Goal: Transaction & Acquisition: Purchase product/service

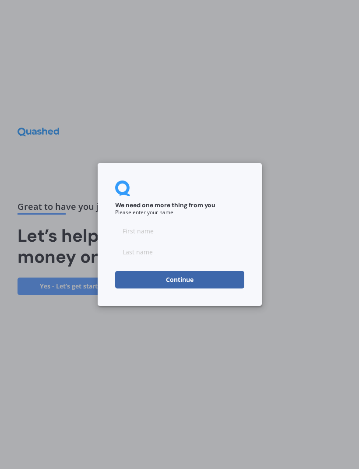
click at [171, 233] on input at bounding box center [179, 230] width 129 height 17
type input "[PERSON_NAME]"
click at [177, 253] on input at bounding box center [179, 251] width 129 height 17
type input "[PERSON_NAME]"
click at [188, 276] on button "Continue" at bounding box center [179, 279] width 129 height 17
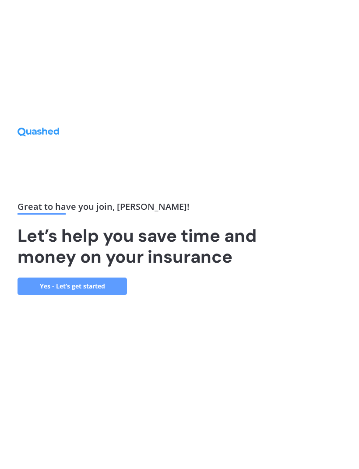
click at [94, 295] on link "Yes - Let’s get started" at bounding box center [71, 286] width 109 height 17
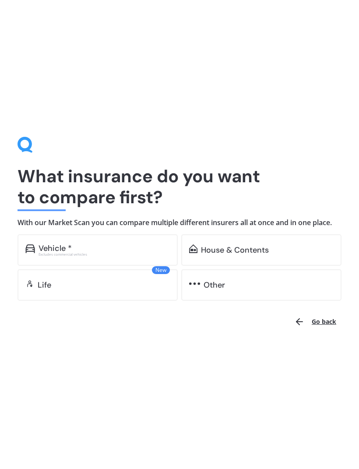
click at [105, 250] on div "Vehicle *" at bounding box center [103, 248] width 131 height 9
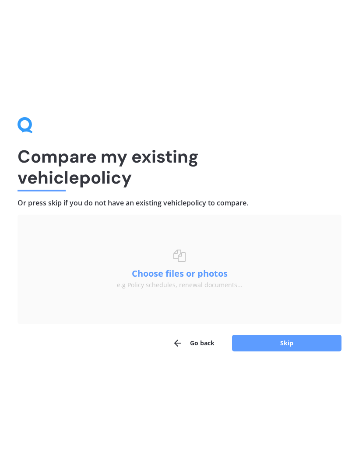
click at [288, 340] on button "Skip" at bounding box center [286, 343] width 109 height 17
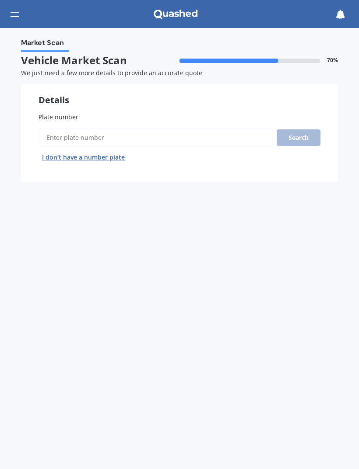
click at [96, 118] on label "Plate number" at bounding box center [179, 116] width 282 height 9
click at [96, 129] on input "Plate number" at bounding box center [155, 138] width 234 height 18
type input "Mfu15"
click at [301, 133] on button "Search" at bounding box center [298, 137] width 44 height 17
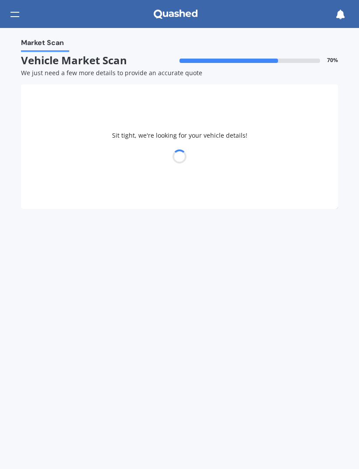
select select "VOLVO"
select select "XC60"
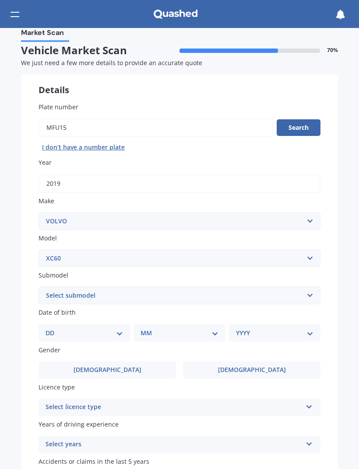
scroll to position [10, 0]
click at [311, 290] on select "Select submodel Diesel turbo Petrol Petrol Turbo T8 Hybrid" at bounding box center [179, 294] width 282 height 17
select select "PETROL"
click at [118, 330] on select "DD 01 02 03 04 05 06 07 08 09 10 11 12 13 14 15 16 17 18 19 20 21 22 23 24 25 2…" at bounding box center [83, 333] width 77 height 10
select select "09"
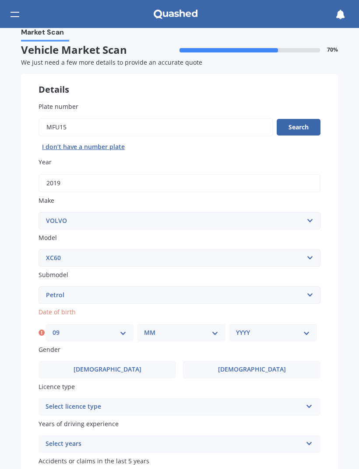
click at [218, 330] on select "MM 01 02 03 04 05 06 07 08 09 10 11 12" at bounding box center [181, 333] width 74 height 10
select select "04"
click at [301, 328] on select "YYYY 2025 2024 2023 2022 2021 2020 2019 2018 2017 2016 2015 2014 2013 2012 2011…" at bounding box center [273, 333] width 74 height 10
select select "1966"
click at [136, 364] on label "Male" at bounding box center [106, 369] width 137 height 17
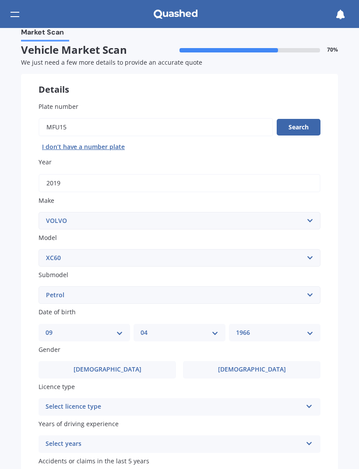
click at [0, 0] on input "Male" at bounding box center [0, 0] width 0 height 0
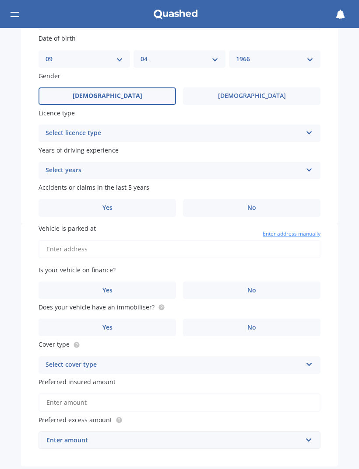
scroll to position [284, 0]
click at [310, 129] on icon at bounding box center [308, 132] width 7 height 6
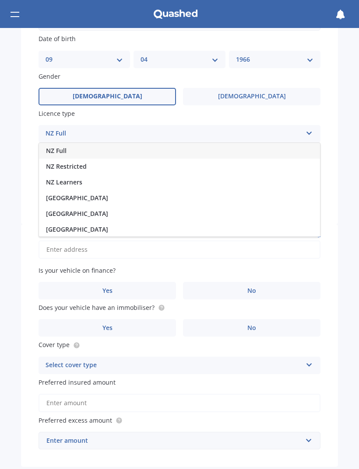
click at [137, 147] on div "NZ Full" at bounding box center [179, 151] width 281 height 16
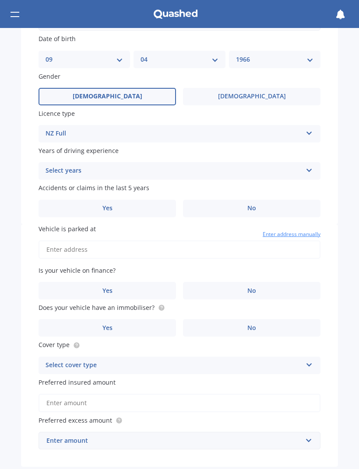
click at [307, 166] on icon at bounding box center [308, 169] width 7 height 6
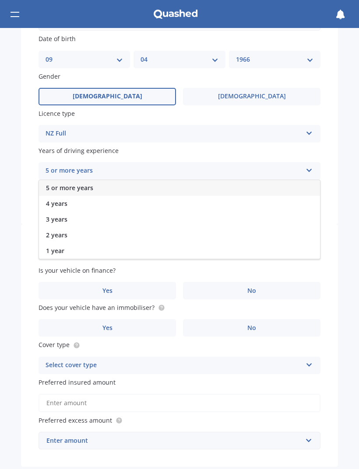
click at [140, 185] on div "5 or more years" at bounding box center [179, 188] width 281 height 16
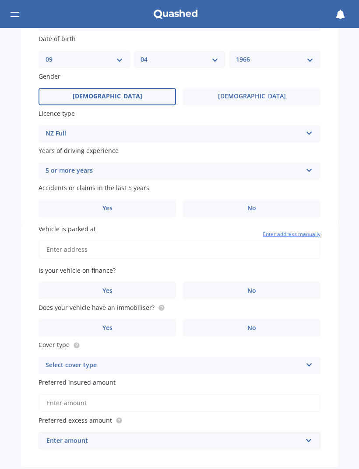
click at [263, 202] on label "No" at bounding box center [251, 208] width 137 height 17
click at [0, 0] on input "No" at bounding box center [0, 0] width 0 height 0
click at [109, 243] on input "Vehicle is parked at" at bounding box center [179, 250] width 282 height 18
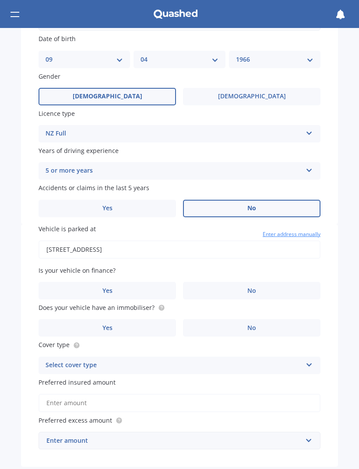
type input "11 Lawndale Place, St Heliers, Auckland 1071"
click at [264, 282] on label "No" at bounding box center [251, 290] width 137 height 17
click at [0, 0] on input "No" at bounding box center [0, 0] width 0 height 0
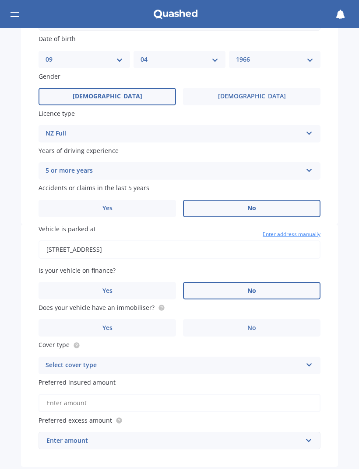
click at [122, 321] on label "Yes" at bounding box center [106, 327] width 137 height 17
click at [0, 0] on input "Yes" at bounding box center [0, 0] width 0 height 0
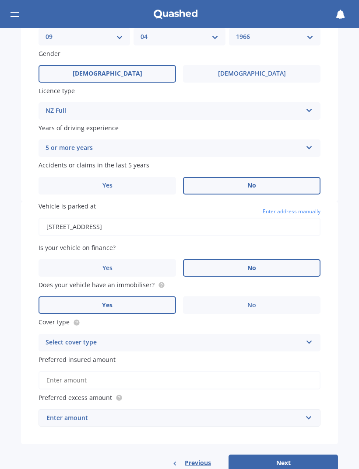
scroll to position [307, 0]
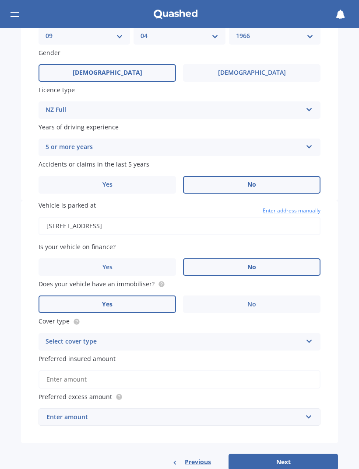
click at [310, 337] on icon at bounding box center [308, 340] width 7 height 6
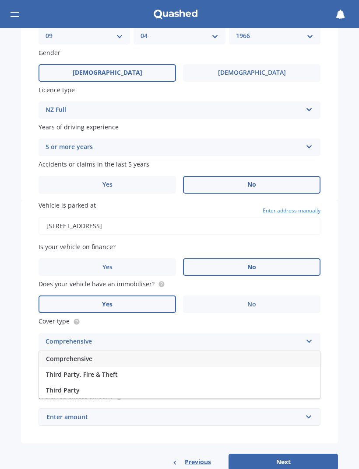
click at [193, 351] on div "Comprehensive" at bounding box center [179, 359] width 281 height 16
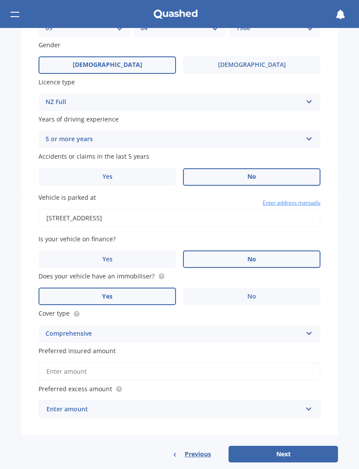
scroll to position [315, 0]
click at [215, 364] on input "Preferred insured amount" at bounding box center [179, 372] width 282 height 18
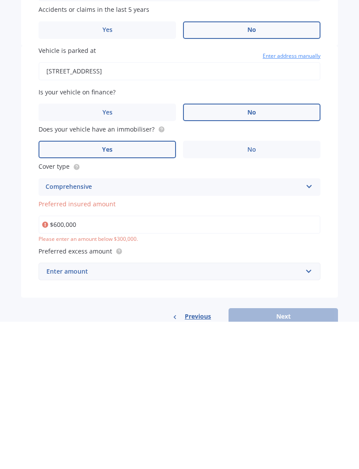
type input "$60,000"
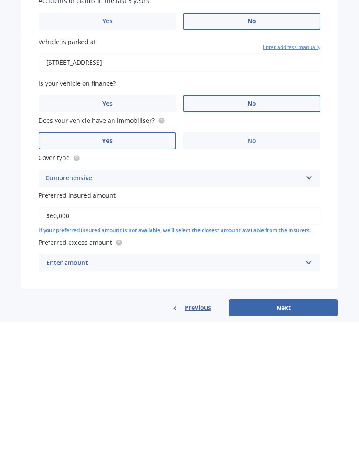
scroll to position [324, 0]
click at [303, 402] on input "text" at bounding box center [176, 410] width 274 height 17
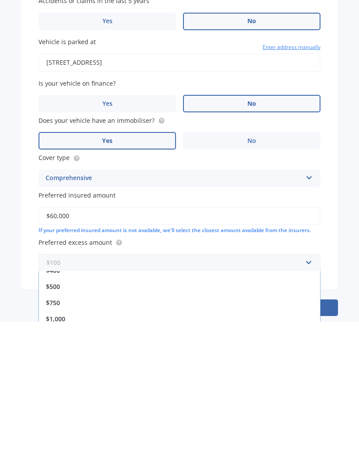
scroll to position [26, 0]
click at [75, 457] on div "$1,000" at bounding box center [179, 465] width 281 height 16
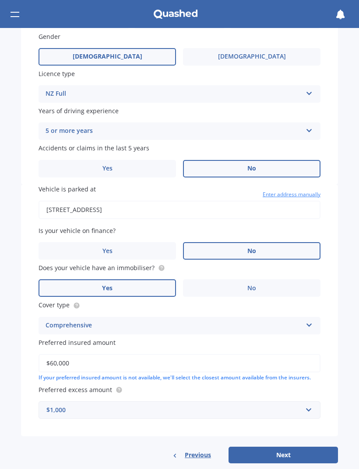
click at [283, 447] on button "Next" at bounding box center [282, 455] width 109 height 17
select select "09"
select select "04"
select select "1966"
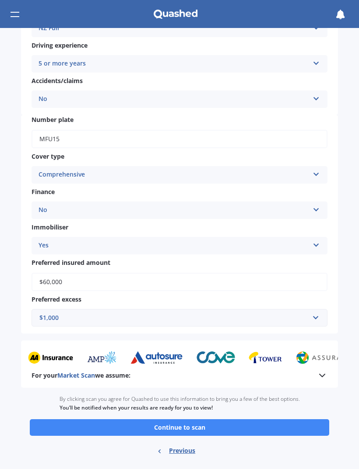
scroll to position [206, 0]
click at [204, 419] on button "Continue to scan" at bounding box center [179, 427] width 299 height 17
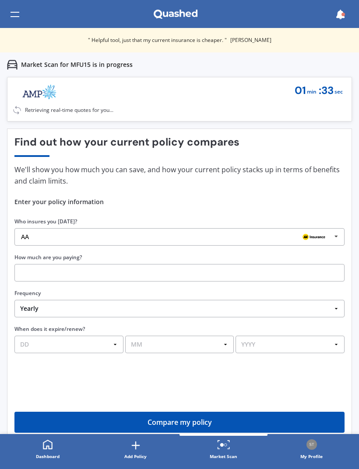
click at [333, 237] on icon at bounding box center [335, 237] width 13 height 16
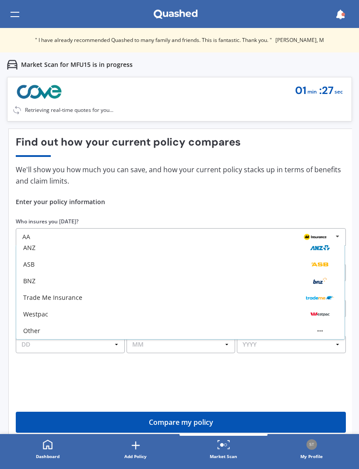
scroll to position [89, 0]
click at [227, 328] on div "Other" at bounding box center [180, 331] width 314 height 7
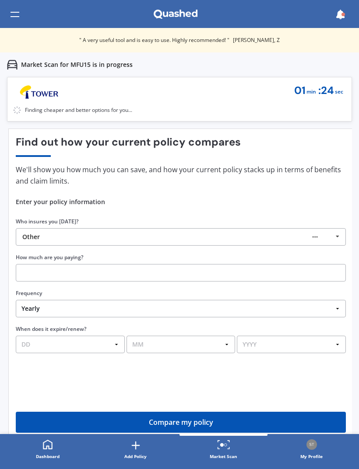
click at [258, 268] on input "text" at bounding box center [181, 272] width 330 height 17
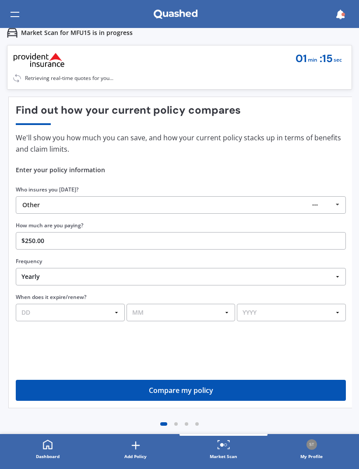
scroll to position [32, 0]
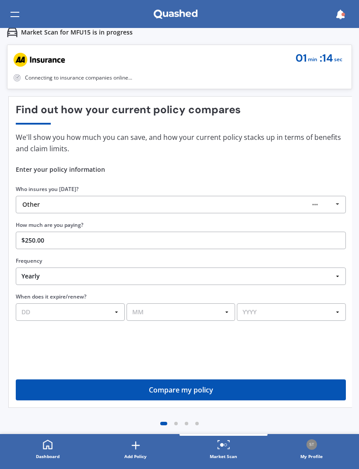
type input "$250.00"
click at [336, 279] on select "Yearly Six-Monthly Quarterly Monthly Fortnightly Weekly One-Off" at bounding box center [181, 276] width 330 height 17
select select "Monthly"
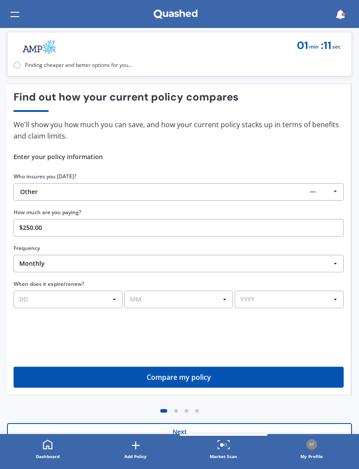
scroll to position [45, 0]
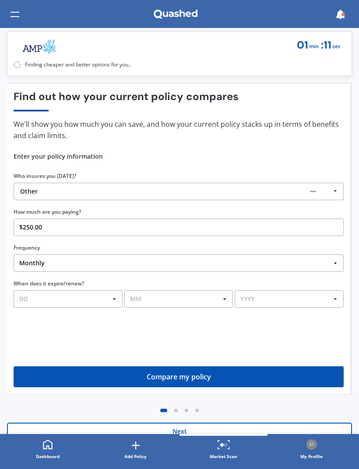
click at [107, 297] on select "DD 01 02 03 04 05 06 07 08 09 10 11 12 13 14 15 16 17 18 19 20 21 22 23 24 25 2…" at bounding box center [68, 298] width 109 height 17
select select "15"
click at [227, 299] on select "MM 01 02 03 04 05 06 07 08 09 10 11 12" at bounding box center [178, 298] width 109 height 17
select select "08"
click at [307, 303] on select "YYYY 2026 2025 2024" at bounding box center [288, 298] width 109 height 17
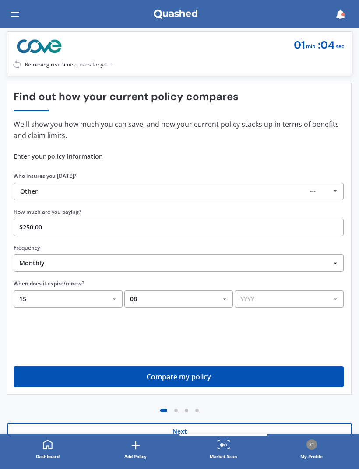
select select "2025"
click at [208, 377] on button "Compare my policy" at bounding box center [179, 376] width 330 height 21
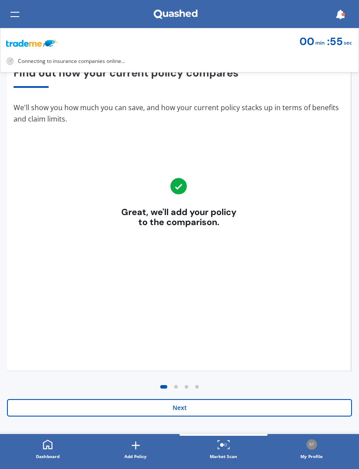
click at [189, 412] on button "Next" at bounding box center [179, 407] width 345 height 17
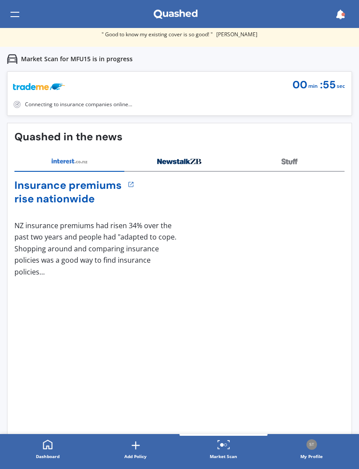
scroll to position [0, 0]
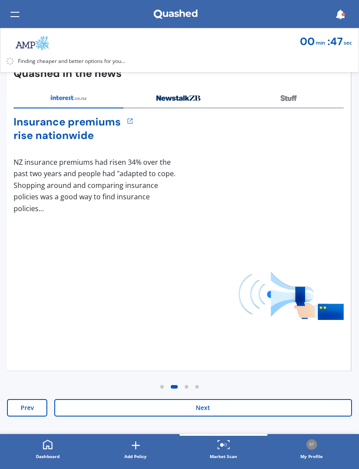
click at [202, 411] on button "Next" at bounding box center [202, 407] width 297 height 17
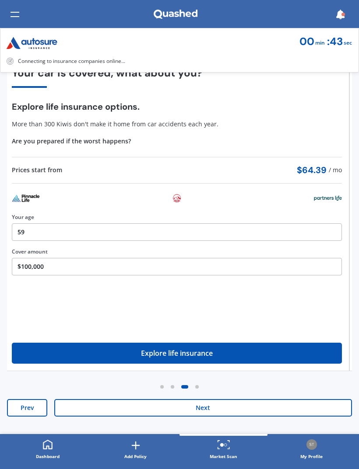
click at [204, 410] on button "Next" at bounding box center [202, 407] width 297 height 17
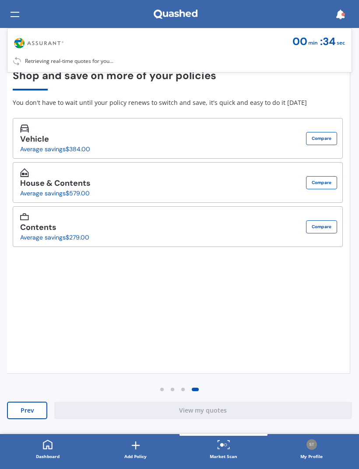
scroll to position [67, 0]
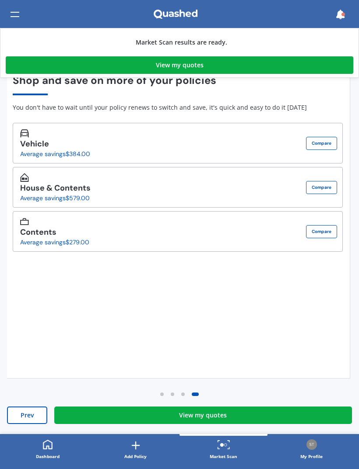
click at [234, 418] on link "View my quotes" at bounding box center [202, 415] width 297 height 17
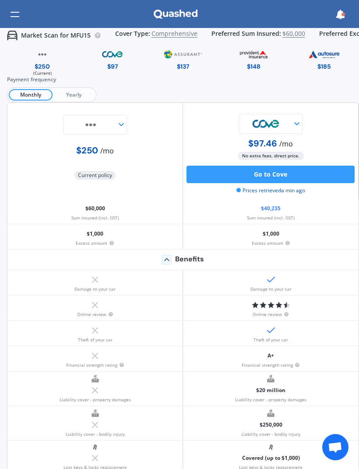
click at [299, 124] on icon at bounding box center [296, 123] width 9 height 9
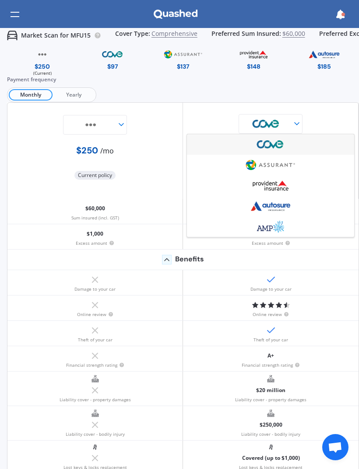
click at [280, 186] on img at bounding box center [270, 186] width 52 height 20
